Goal: Task Accomplishment & Management: Use online tool/utility

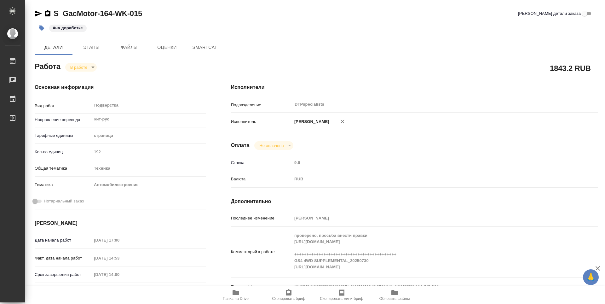
type textarea "x"
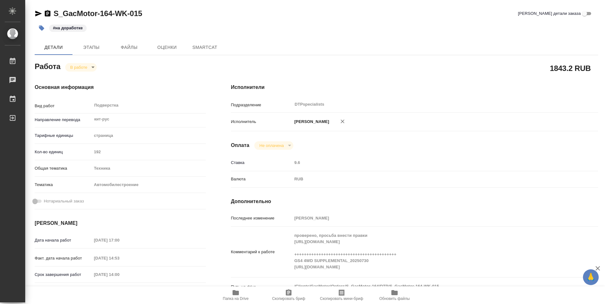
type textarea "x"
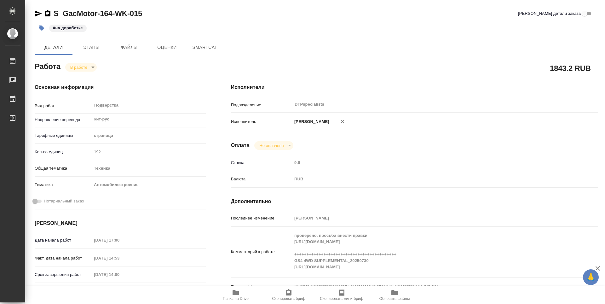
type textarea "x"
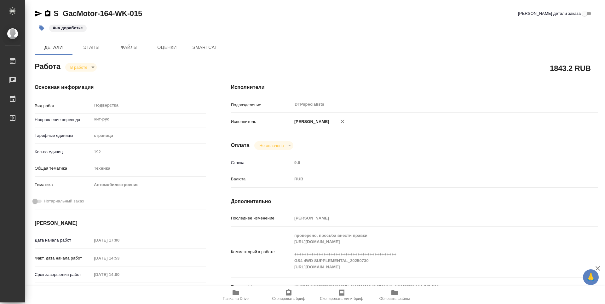
type textarea "x"
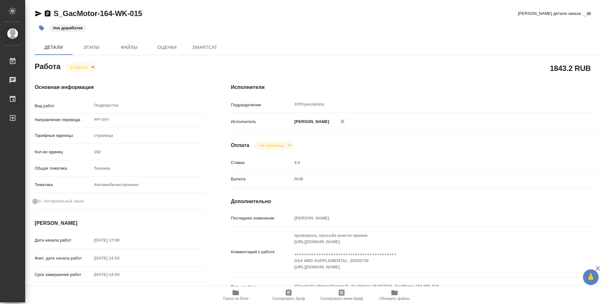
type textarea "x"
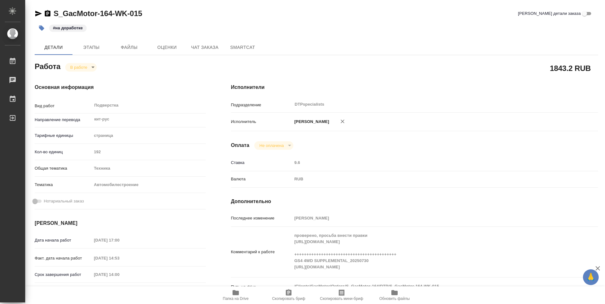
type textarea "x"
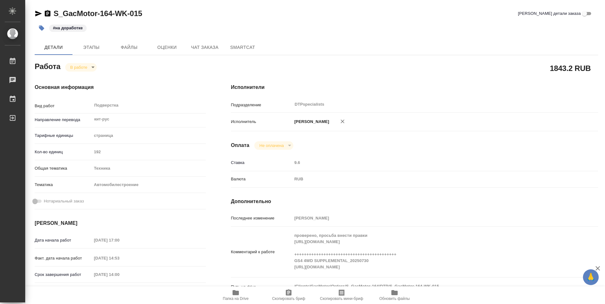
type textarea "x"
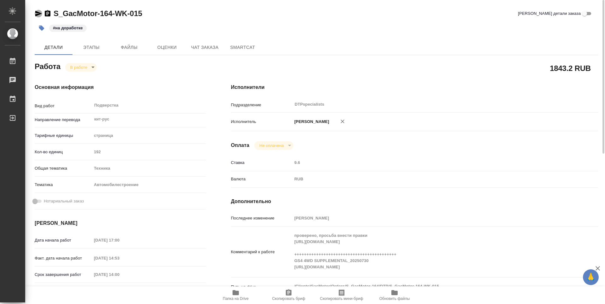
click at [36, 15] on icon "button" at bounding box center [38, 14] width 7 height 6
